Goal: Task Accomplishment & Management: Complete application form

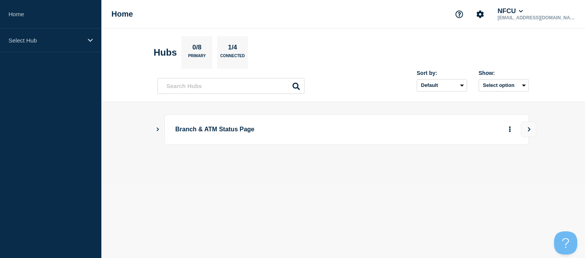
click at [155, 131] on icon "Show Connected Hubs" at bounding box center [157, 129] width 5 height 4
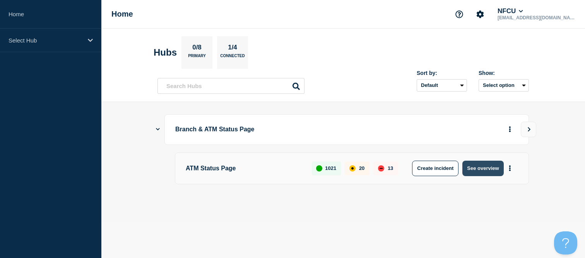
click at [471, 163] on button "See overview" at bounding box center [482, 168] width 41 height 15
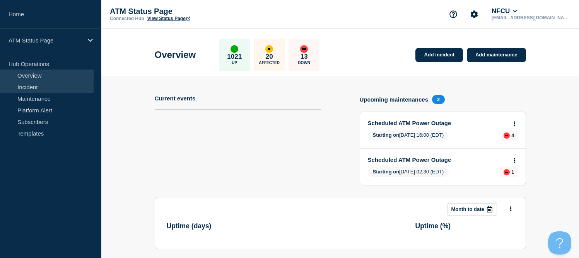
click at [41, 89] on link "Incident" at bounding box center [47, 87] width 94 height 12
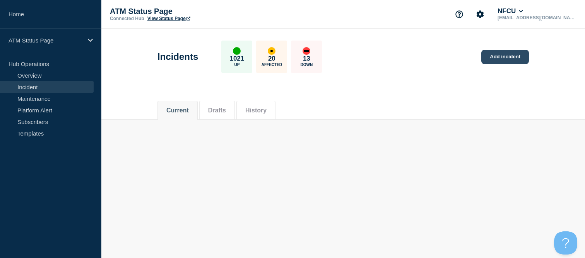
click at [494, 58] on link "Add incident" at bounding box center [505, 57] width 48 height 14
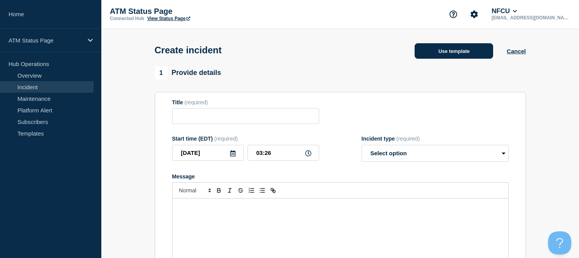
click at [443, 51] on button "Use template" at bounding box center [453, 50] width 78 height 15
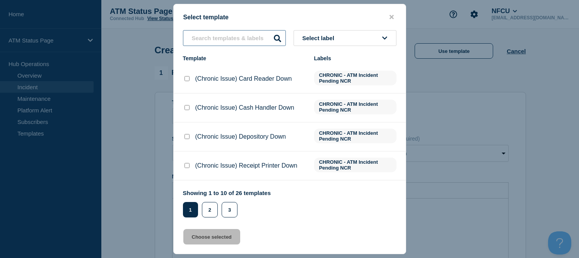
click at [210, 39] on input "text" at bounding box center [234, 38] width 103 height 16
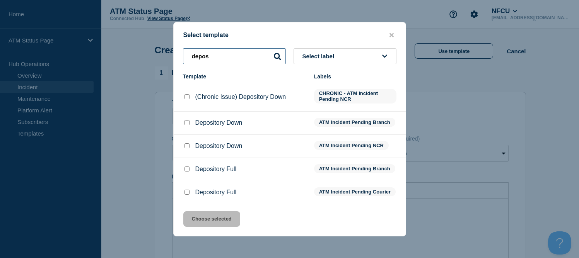
type input "depos"
click at [187, 122] on input "Depository Down checkbox" at bounding box center [186, 122] width 5 height 5
checkbox input "true"
click at [230, 221] on button "Choose selected" at bounding box center [211, 218] width 57 height 15
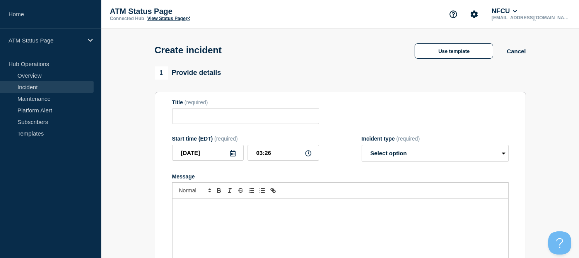
type input "Depository Down"
select select "identified"
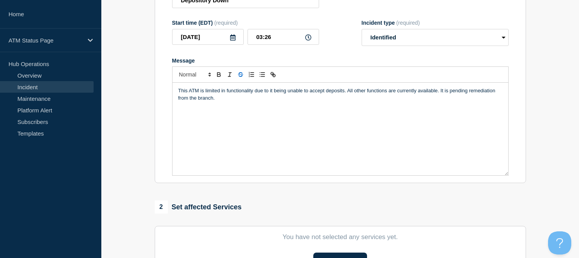
scroll to position [193, 0]
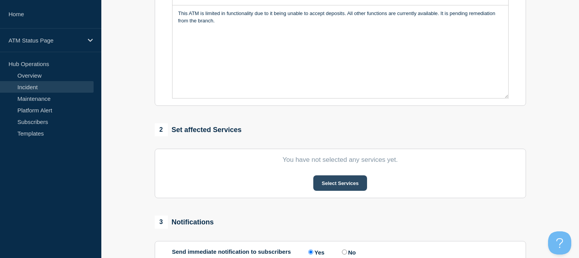
click at [335, 188] on button "Select Services" at bounding box center [340, 183] width 54 height 15
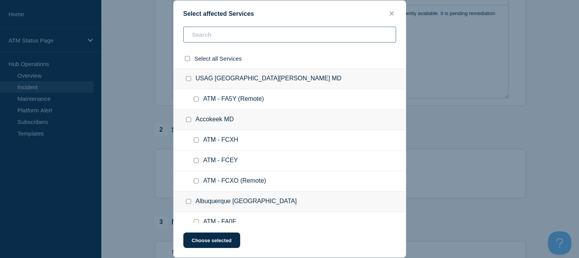
click at [237, 40] on input "text" at bounding box center [289, 35] width 213 height 16
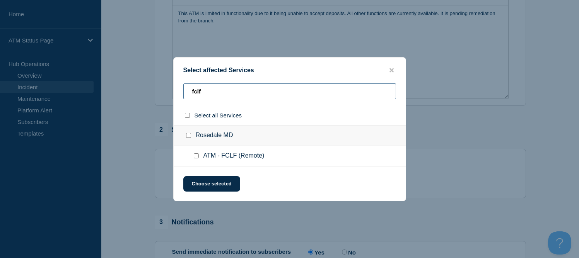
type input "fclf"
click at [189, 135] on input "Rosedale MD checkbox" at bounding box center [188, 135] width 5 height 5
checkbox input "true"
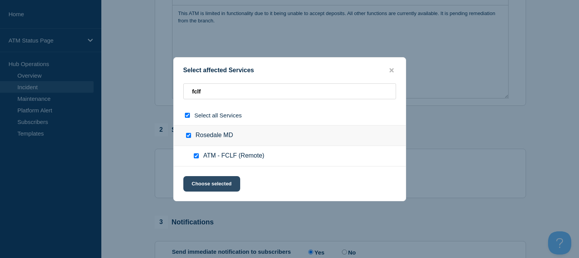
click at [219, 185] on button "Choose selected" at bounding box center [211, 183] width 57 height 15
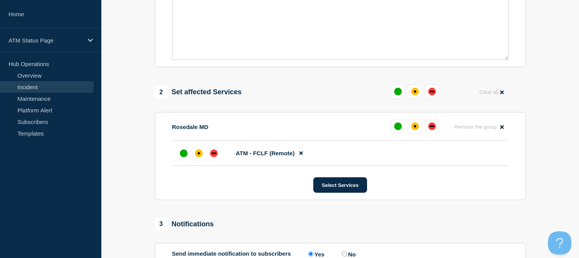
scroll to position [271, 0]
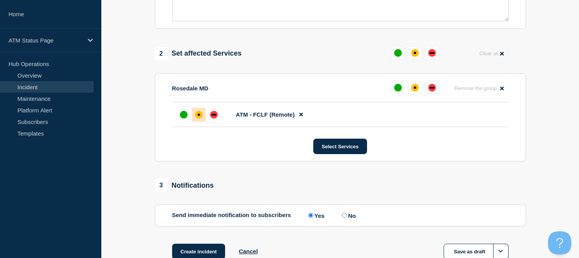
click at [196, 119] on div "affected" at bounding box center [199, 115] width 8 height 8
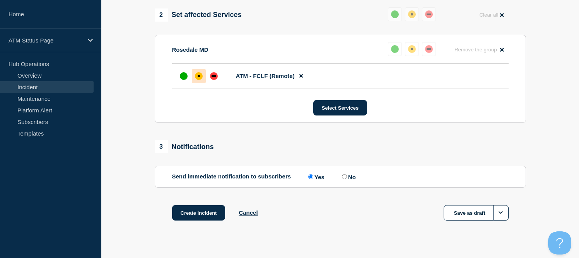
scroll to position [324, 0]
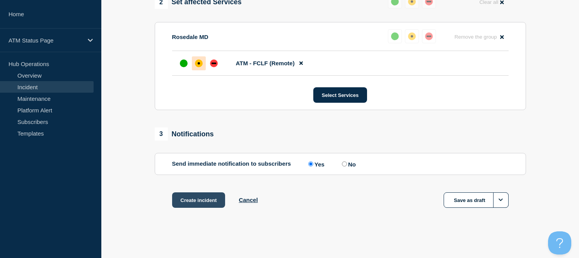
click at [186, 199] on button "Create incident" at bounding box center [198, 200] width 53 height 15
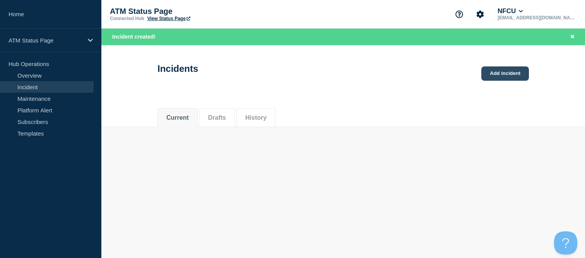
click at [516, 75] on link "Add incident" at bounding box center [505, 73] width 48 height 14
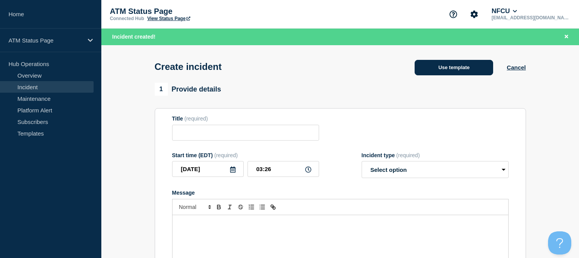
click at [457, 70] on button "Use template" at bounding box center [453, 67] width 78 height 15
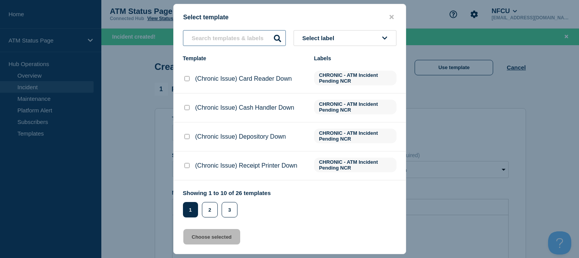
click at [194, 41] on input "text" at bounding box center [234, 38] width 103 height 16
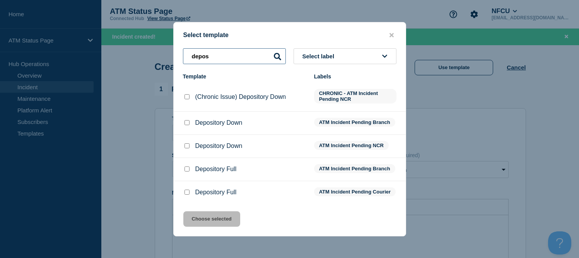
type input "depos"
click at [187, 124] on input "Depository Down checkbox" at bounding box center [186, 122] width 5 height 5
checkbox input "true"
click at [208, 226] on button "Choose selected" at bounding box center [211, 218] width 57 height 15
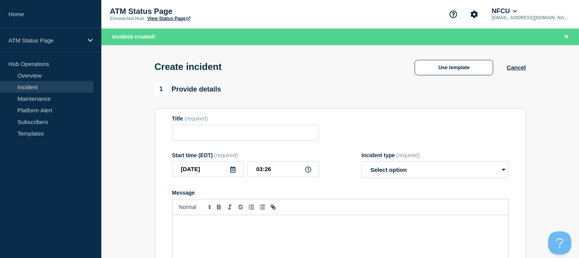
type input "Depository Down"
select select "identified"
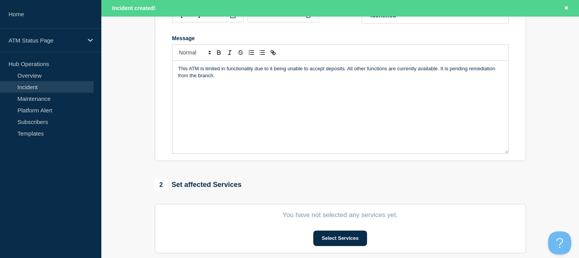
scroll to position [271, 0]
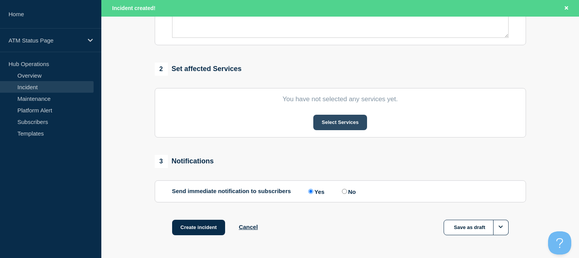
click at [340, 126] on button "Select Services" at bounding box center [340, 122] width 54 height 15
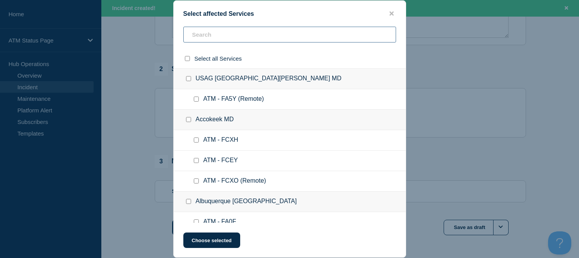
click at [207, 39] on input "text" at bounding box center [289, 35] width 213 height 16
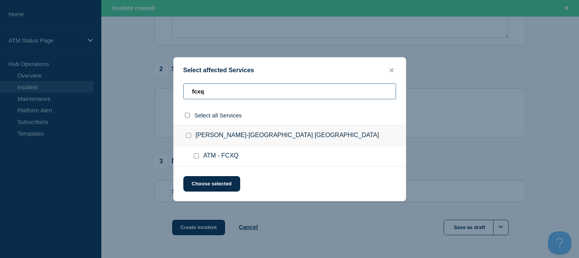
type input "fcxq"
click at [187, 133] on div at bounding box center [189, 136] width 11 height 8
click at [193, 154] on div at bounding box center [197, 156] width 11 height 8
click at [194, 157] on input "ATM - FCXQ checkbox" at bounding box center [196, 155] width 5 height 5
checkbox input "true"
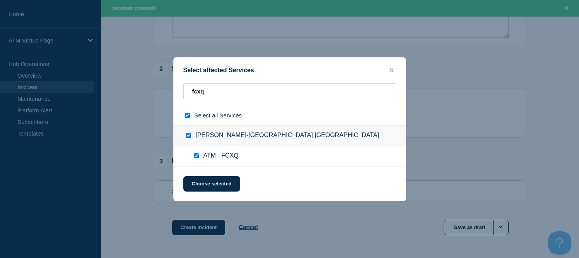
checkbox input "true"
click at [210, 186] on button "Choose selected" at bounding box center [211, 183] width 57 height 15
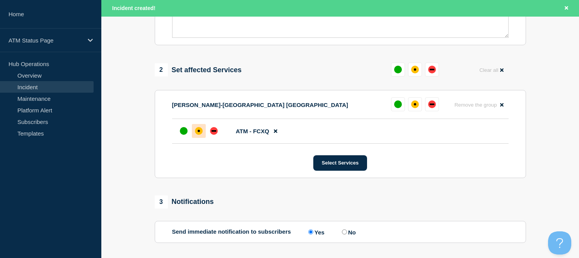
click at [198, 135] on div "affected" at bounding box center [199, 131] width 8 height 8
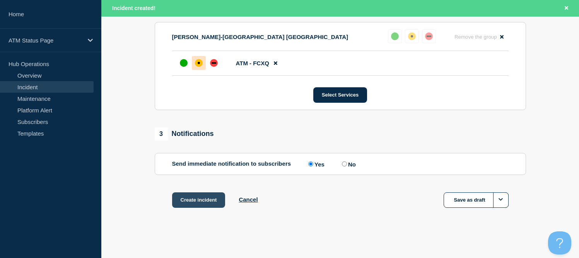
click at [201, 202] on button "Create incident" at bounding box center [198, 200] width 53 height 15
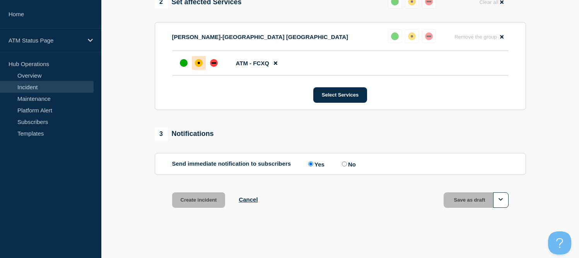
scroll to position [324, 0]
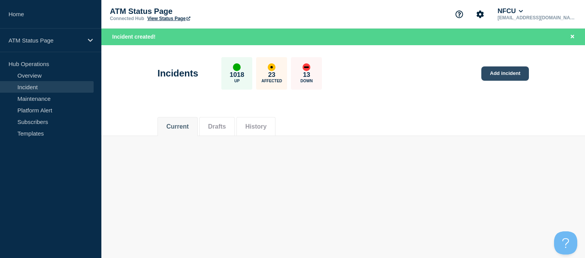
click at [498, 76] on link "Add incident" at bounding box center [505, 73] width 48 height 14
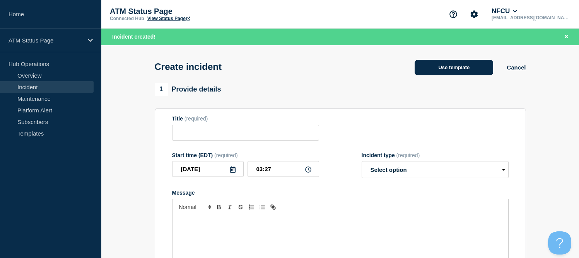
click at [454, 66] on button "Use template" at bounding box center [453, 67] width 78 height 15
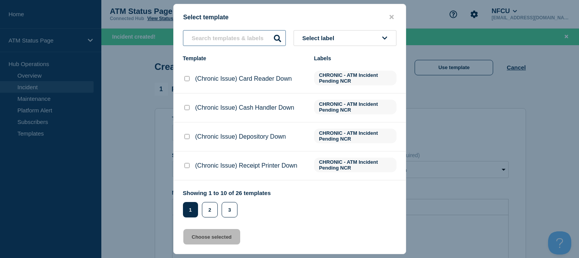
click at [205, 35] on input "text" at bounding box center [234, 38] width 103 height 16
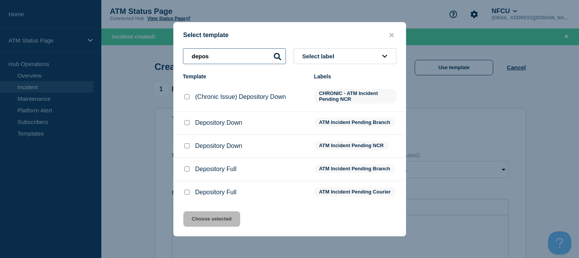
type input "depos"
click at [189, 123] on input "Depository Down checkbox" at bounding box center [186, 122] width 5 height 5
checkbox input "true"
click at [219, 218] on button "Choose selected" at bounding box center [211, 218] width 57 height 15
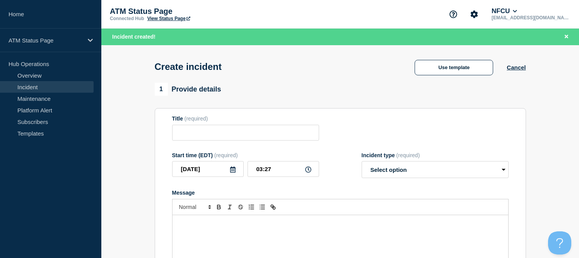
type input "Depository Down"
select select "identified"
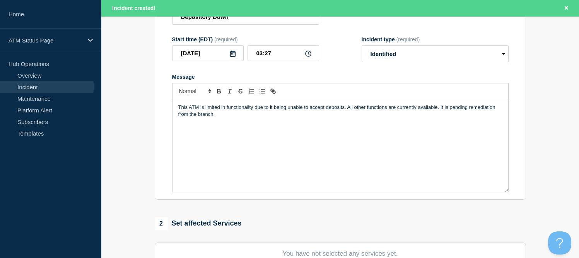
scroll to position [193, 0]
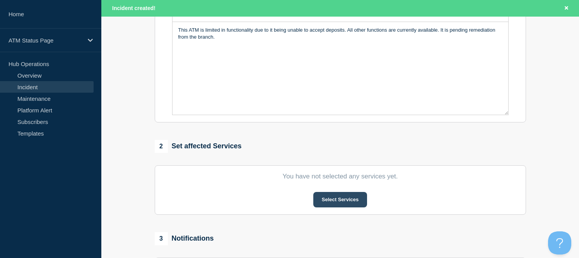
click at [326, 194] on button "Select Services" at bounding box center [340, 199] width 54 height 15
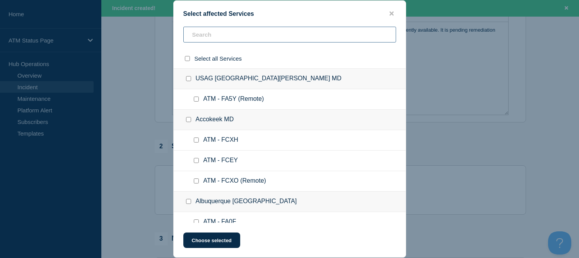
click at [217, 34] on input "text" at bounding box center [289, 35] width 213 height 16
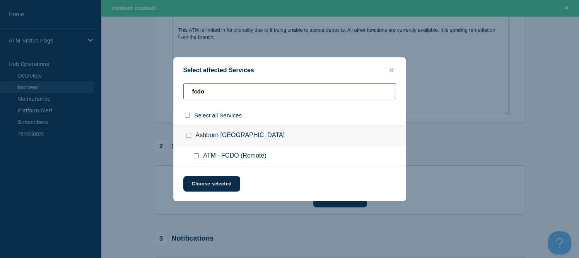
type input "fcdo"
click at [183, 136] on div "Ashburn [GEOGRAPHIC_DATA]" at bounding box center [290, 135] width 232 height 21
click at [189, 136] on input "Ashburn VA checkbox" at bounding box center [188, 135] width 5 height 5
checkbox input "true"
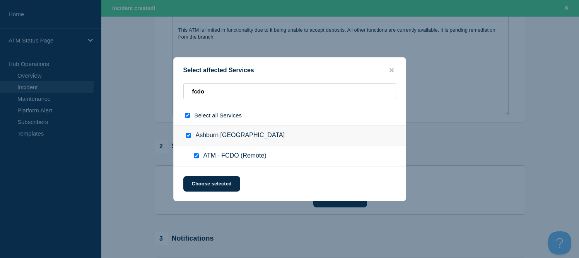
checkbox input "true"
click at [211, 187] on button "Choose selected" at bounding box center [211, 183] width 57 height 15
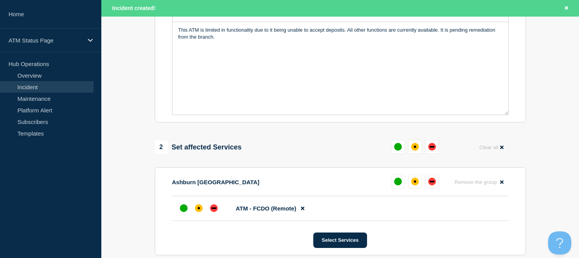
scroll to position [271, 0]
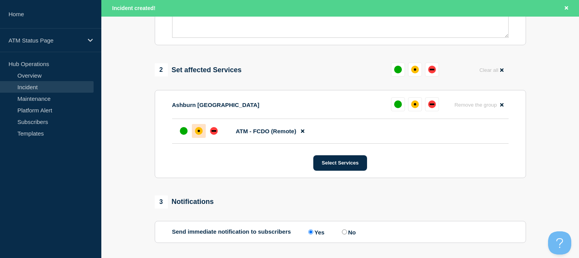
click at [193, 134] on div at bounding box center [199, 131] width 14 height 14
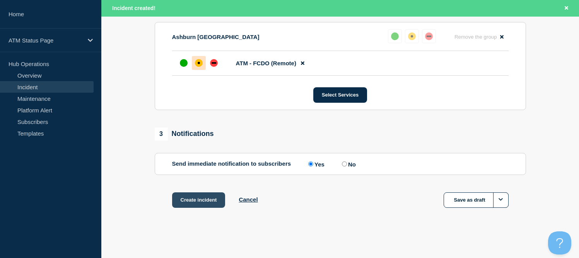
click at [213, 198] on button "Create incident" at bounding box center [198, 200] width 53 height 15
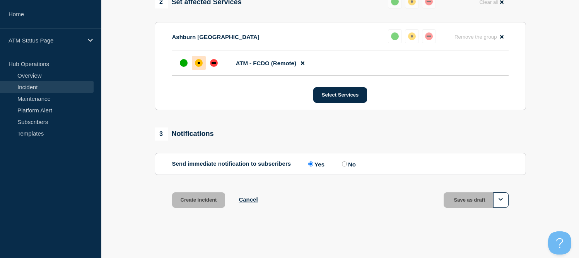
scroll to position [324, 0]
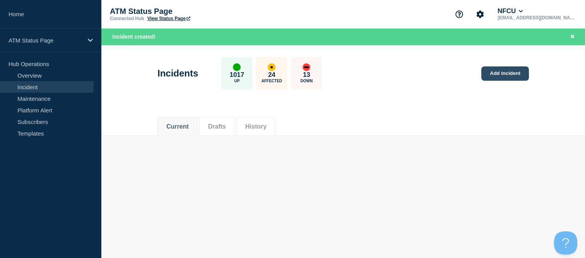
click at [489, 74] on link "Add incident" at bounding box center [505, 73] width 48 height 14
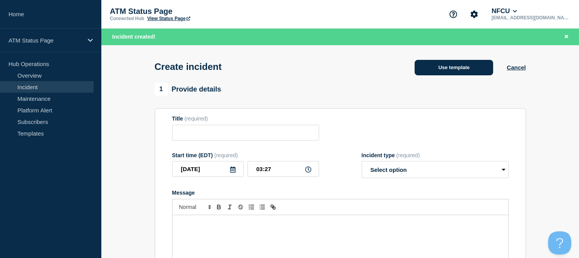
click at [448, 72] on button "Use template" at bounding box center [453, 67] width 78 height 15
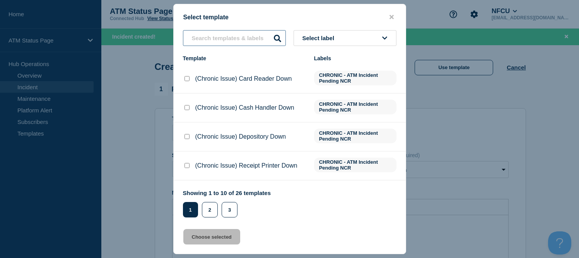
click at [211, 41] on input "text" at bounding box center [234, 38] width 103 height 16
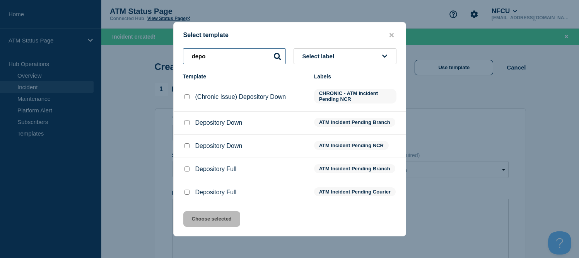
type input "depo"
click at [186, 124] on input "Depository Down checkbox" at bounding box center [186, 122] width 5 height 5
checkbox input "true"
click at [203, 217] on button "Choose selected" at bounding box center [211, 218] width 57 height 15
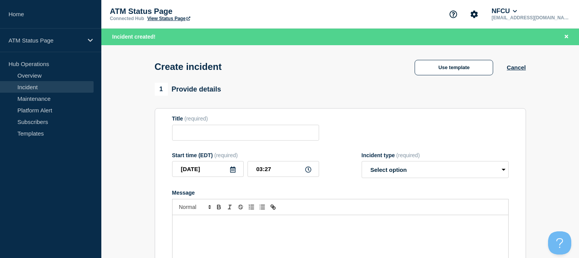
type input "Depository Down"
select select "identified"
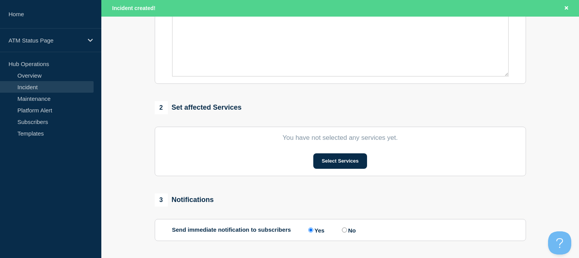
scroll to position [271, 0]
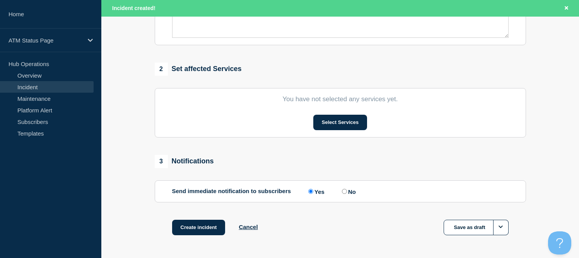
click at [331, 133] on section "You have not selected any services yet. Select Services" at bounding box center [340, 112] width 371 height 49
click at [332, 127] on button "Select Services" at bounding box center [340, 122] width 54 height 15
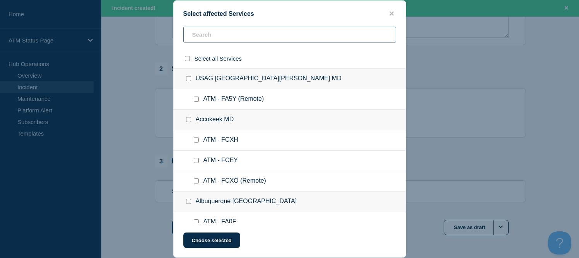
click at [223, 38] on input "text" at bounding box center [289, 35] width 213 height 16
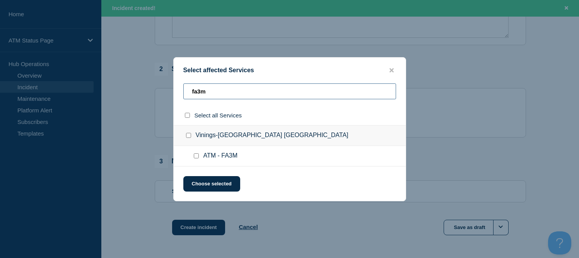
type input "fa3m"
click at [190, 137] on input "Vinings-Atlanta GA checkbox" at bounding box center [188, 135] width 5 height 5
checkbox input "true"
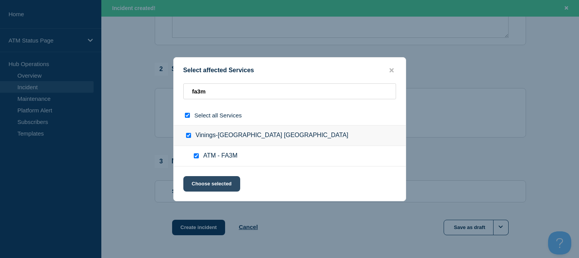
click at [210, 180] on button "Choose selected" at bounding box center [211, 183] width 57 height 15
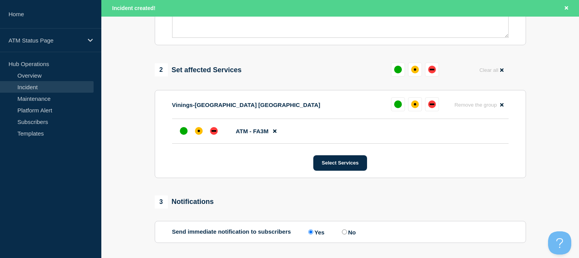
scroll to position [309, 0]
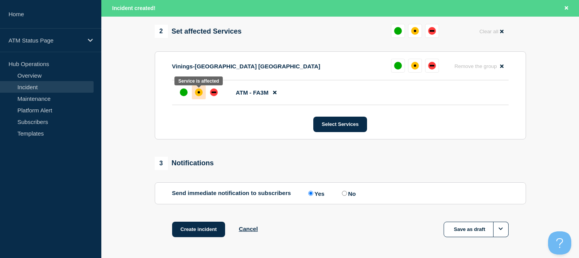
click at [192, 90] on div at bounding box center [199, 92] width 14 height 14
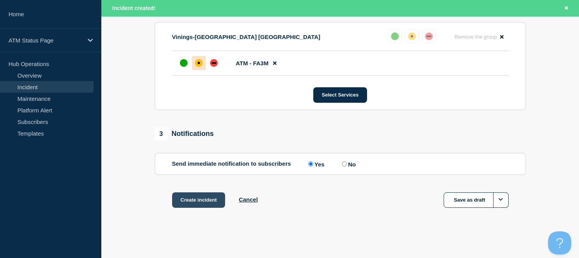
click at [213, 203] on button "Create incident" at bounding box center [198, 200] width 53 height 15
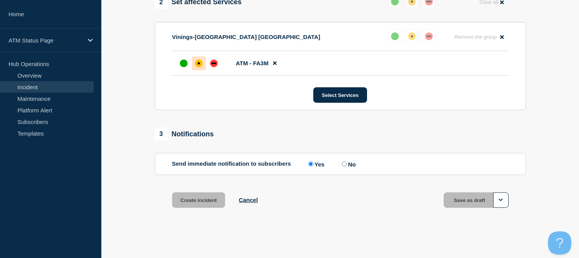
scroll to position [324, 0]
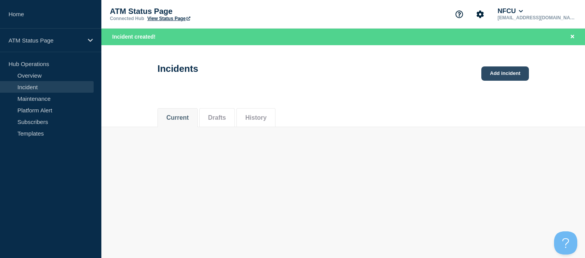
click at [493, 75] on link "Add incident" at bounding box center [505, 73] width 48 height 14
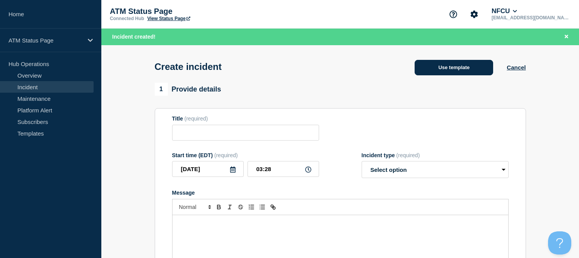
click at [460, 73] on button "Use template" at bounding box center [453, 67] width 78 height 15
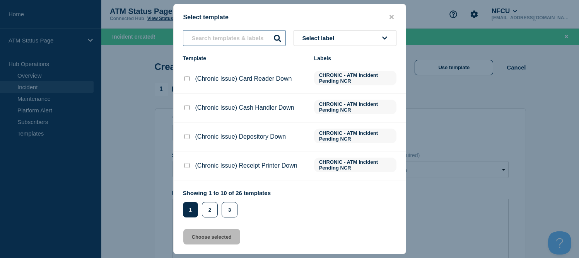
click at [218, 40] on input "text" at bounding box center [234, 38] width 103 height 16
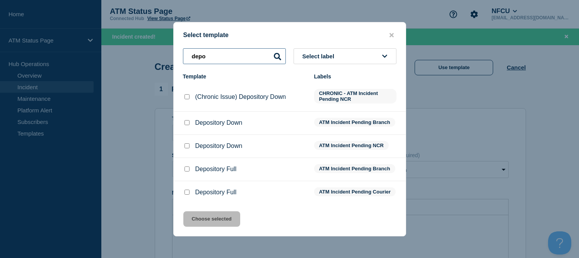
type input "depo"
click at [185, 125] on input "Depository Down checkbox" at bounding box center [186, 122] width 5 height 5
checkbox input "true"
click at [221, 223] on button "Choose selected" at bounding box center [211, 218] width 57 height 15
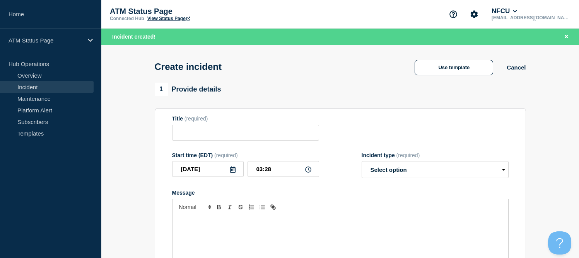
type input "Depository Down"
select select "identified"
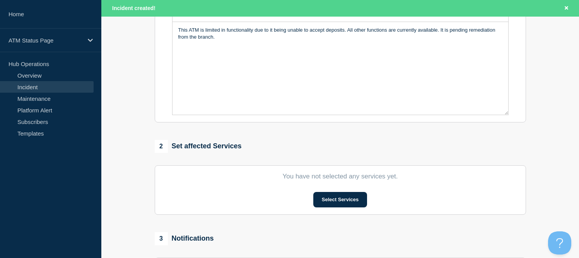
scroll to position [232, 0]
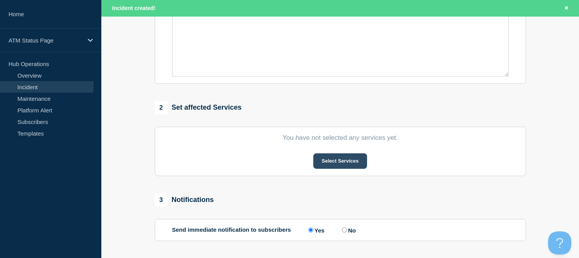
click at [331, 165] on button "Select Services" at bounding box center [340, 160] width 54 height 15
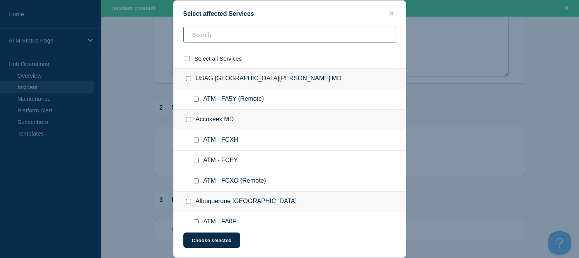
click at [215, 39] on input "text" at bounding box center [289, 35] width 213 height 16
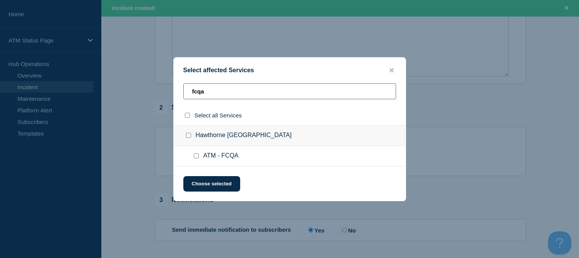
type input "fcqa"
click at [190, 135] on input "Hawthorne CA checkbox" at bounding box center [188, 135] width 5 height 5
checkbox input "true"
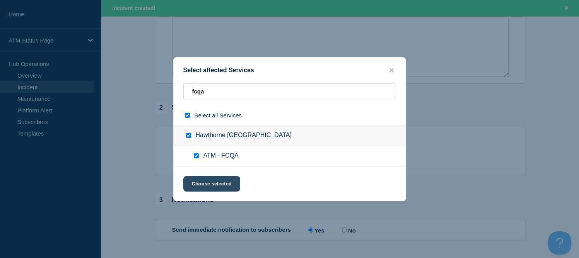
click at [218, 187] on button "Choose selected" at bounding box center [211, 183] width 57 height 15
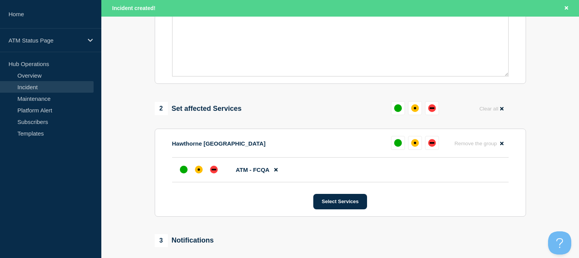
scroll to position [309, 0]
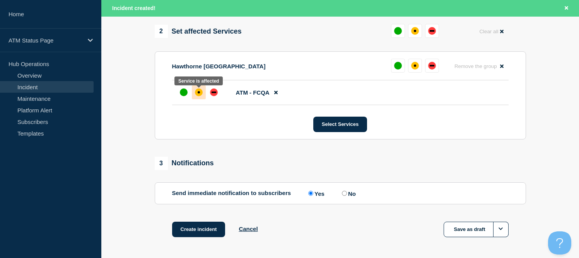
click at [195, 94] on div "affected" at bounding box center [199, 93] width 8 height 8
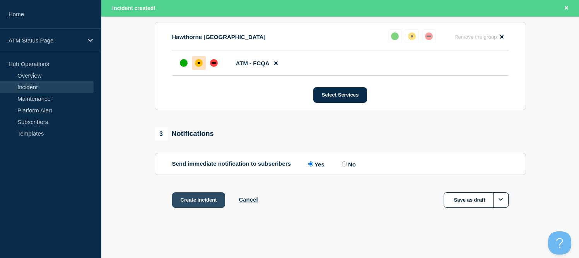
click at [211, 207] on button "Create incident" at bounding box center [198, 200] width 53 height 15
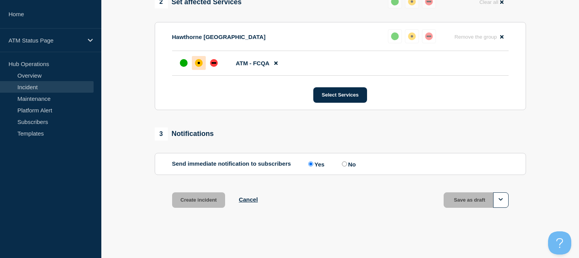
scroll to position [324, 0]
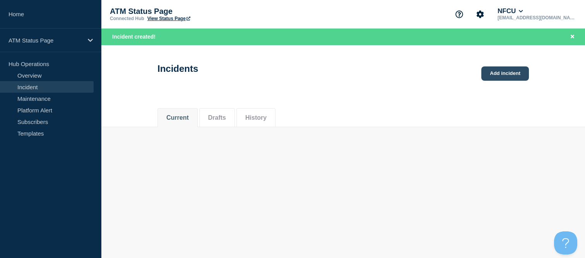
click at [492, 74] on link "Add incident" at bounding box center [505, 73] width 48 height 14
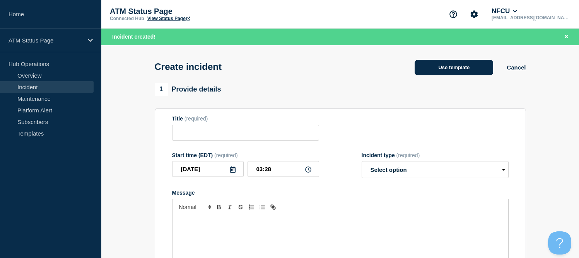
click at [457, 69] on button "Use template" at bounding box center [453, 67] width 78 height 15
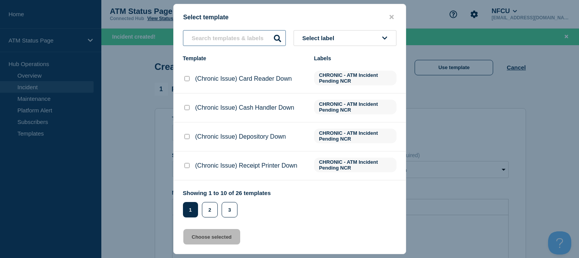
click at [227, 41] on input "text" at bounding box center [234, 38] width 103 height 16
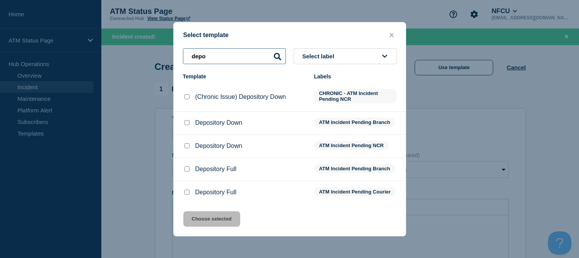
type input "depo"
click at [185, 125] on input "Depository Down checkbox" at bounding box center [186, 122] width 5 height 5
checkbox input "true"
click at [205, 222] on button "Choose selected" at bounding box center [211, 218] width 57 height 15
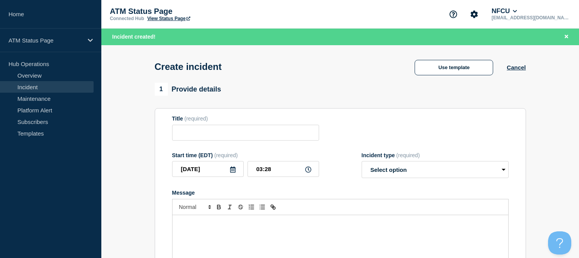
type input "Depository Down"
select select "identified"
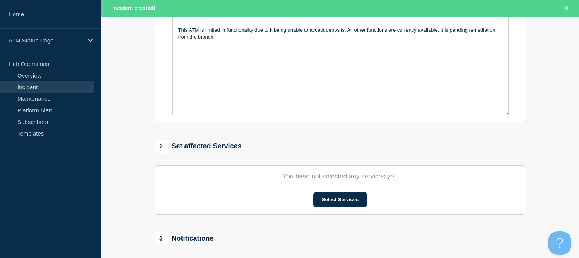
scroll to position [271, 0]
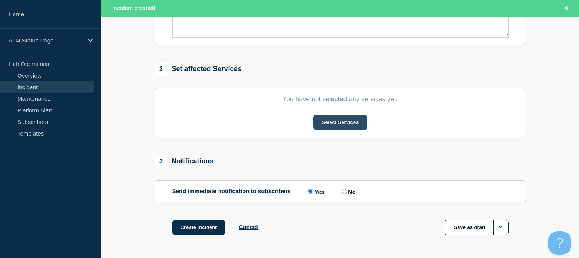
click at [332, 129] on button "Select Services" at bounding box center [340, 122] width 54 height 15
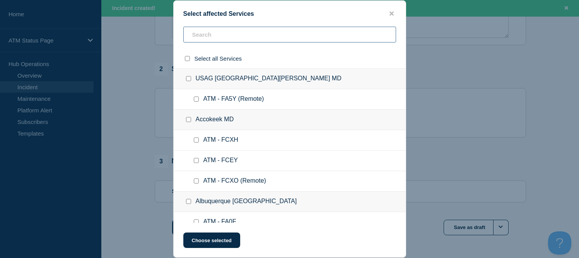
click at [230, 38] on input "text" at bounding box center [289, 35] width 213 height 16
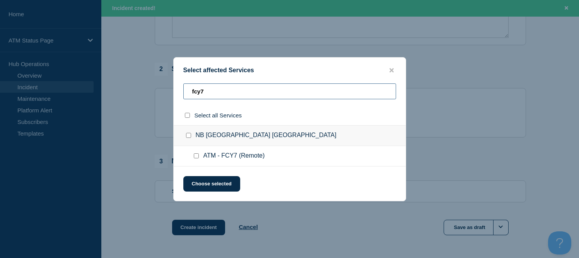
type input "fcy7"
click at [191, 134] on div at bounding box center [189, 136] width 11 height 8
click at [189, 138] on input "NB San Diego CA checkbox" at bounding box center [188, 135] width 5 height 5
checkbox input "true"
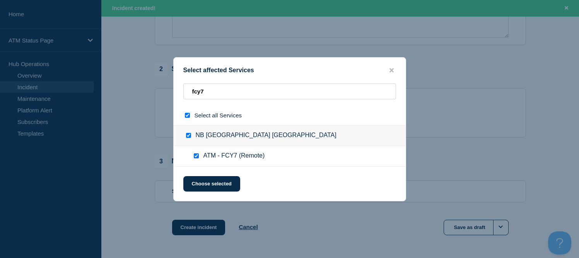
checkbox input "true"
click at [210, 189] on button "Choose selected" at bounding box center [211, 183] width 57 height 15
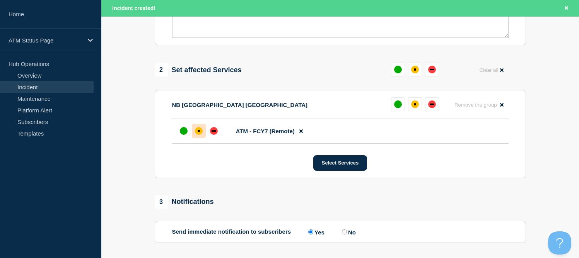
click at [197, 134] on div "affected" at bounding box center [199, 131] width 8 height 8
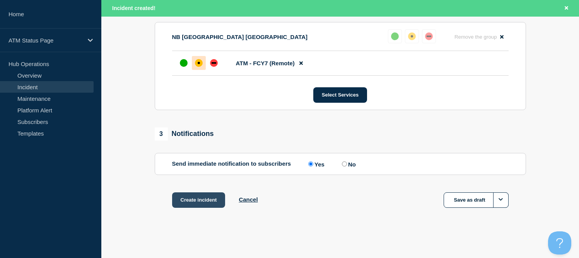
click at [198, 202] on button "Create incident" at bounding box center [198, 200] width 53 height 15
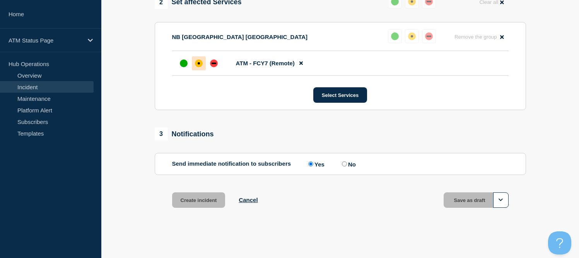
scroll to position [324, 0]
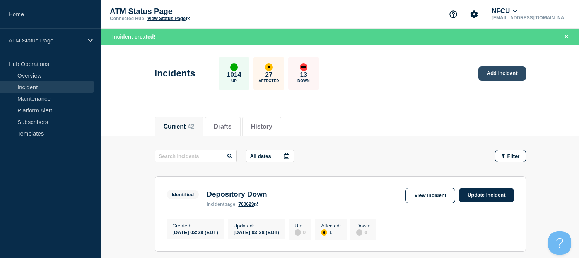
click at [504, 73] on link "Add incident" at bounding box center [502, 73] width 48 height 14
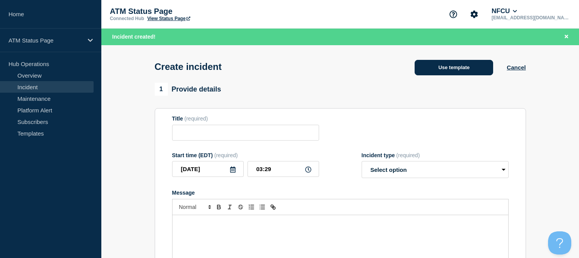
click at [463, 75] on button "Use template" at bounding box center [453, 67] width 78 height 15
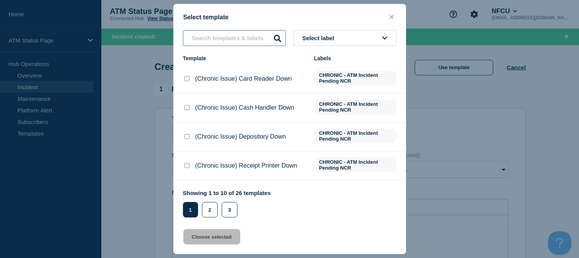
click at [210, 36] on input "text" at bounding box center [234, 38] width 103 height 16
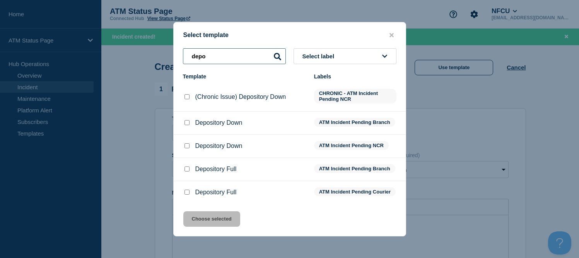
type input "depo"
click at [189, 121] on div at bounding box center [187, 123] width 8 height 8
click at [189, 124] on input "Depository Down checkbox" at bounding box center [186, 122] width 5 height 5
checkbox input "true"
click at [223, 225] on button "Choose selected" at bounding box center [211, 218] width 57 height 15
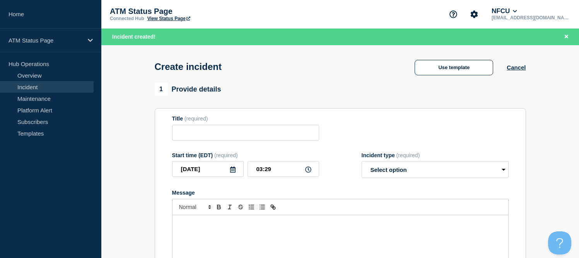
type input "Depository Down"
select select "identified"
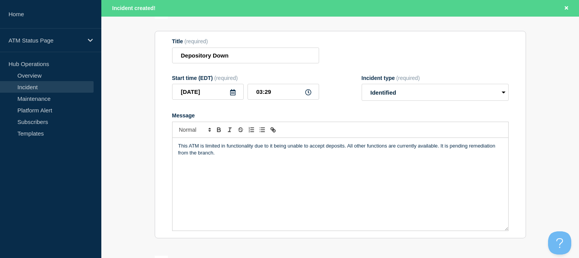
scroll to position [193, 0]
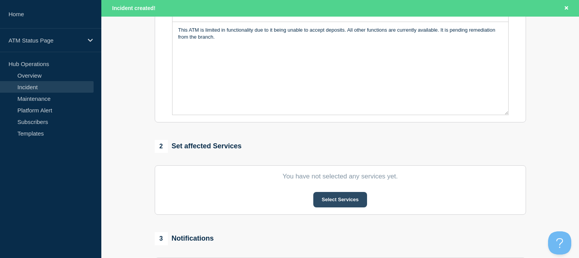
click at [342, 200] on button "Select Services" at bounding box center [340, 199] width 54 height 15
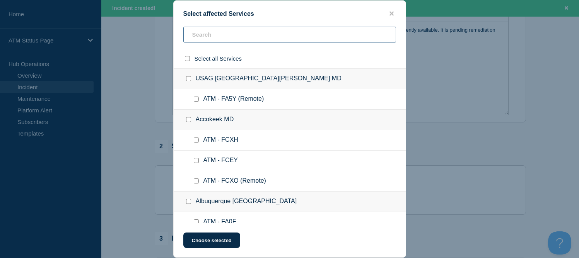
click at [235, 34] on input "text" at bounding box center [289, 35] width 213 height 16
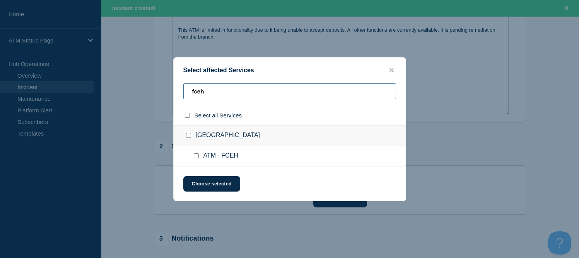
type input "fceh"
click at [187, 136] on input "Oak Grove KY checkbox" at bounding box center [188, 135] width 5 height 5
checkbox input "true"
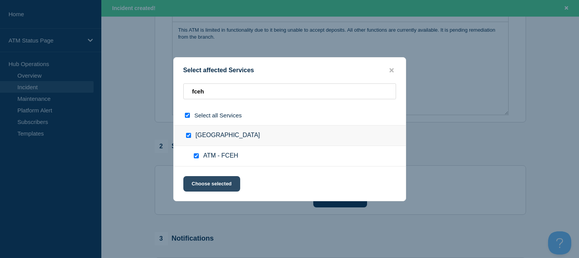
click at [206, 184] on button "Choose selected" at bounding box center [211, 183] width 57 height 15
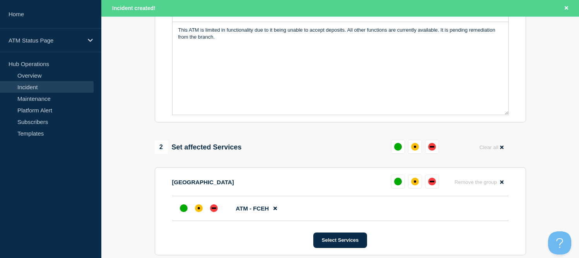
scroll to position [271, 0]
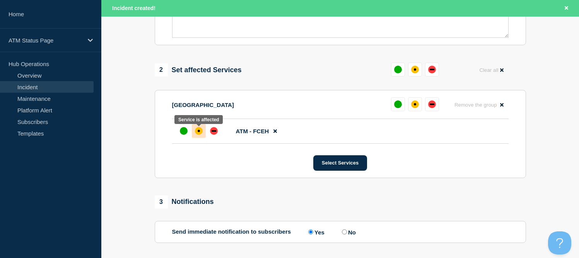
click at [199, 132] on div "affected" at bounding box center [199, 131] width 2 height 2
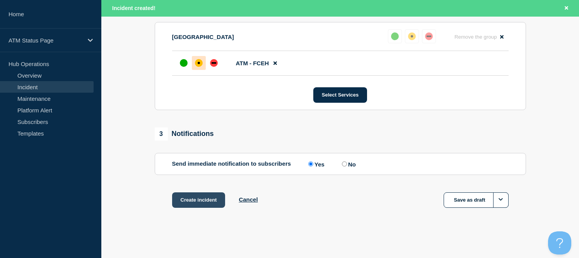
click at [201, 197] on button "Create incident" at bounding box center [198, 200] width 53 height 15
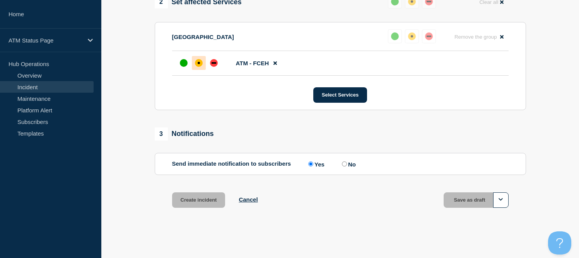
scroll to position [324, 0]
